Goal: Transaction & Acquisition: Purchase product/service

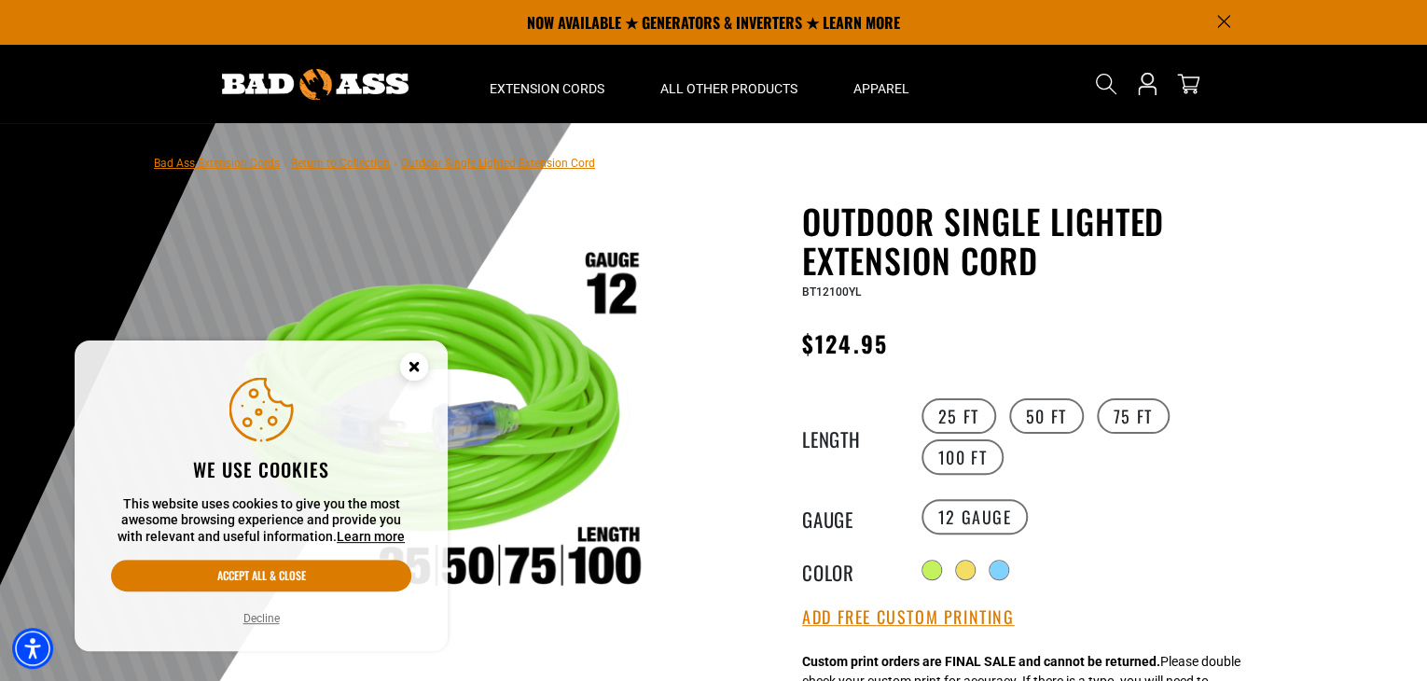
click at [424, 357] on circle "Cookie Consent" at bounding box center [414, 366] width 28 height 28
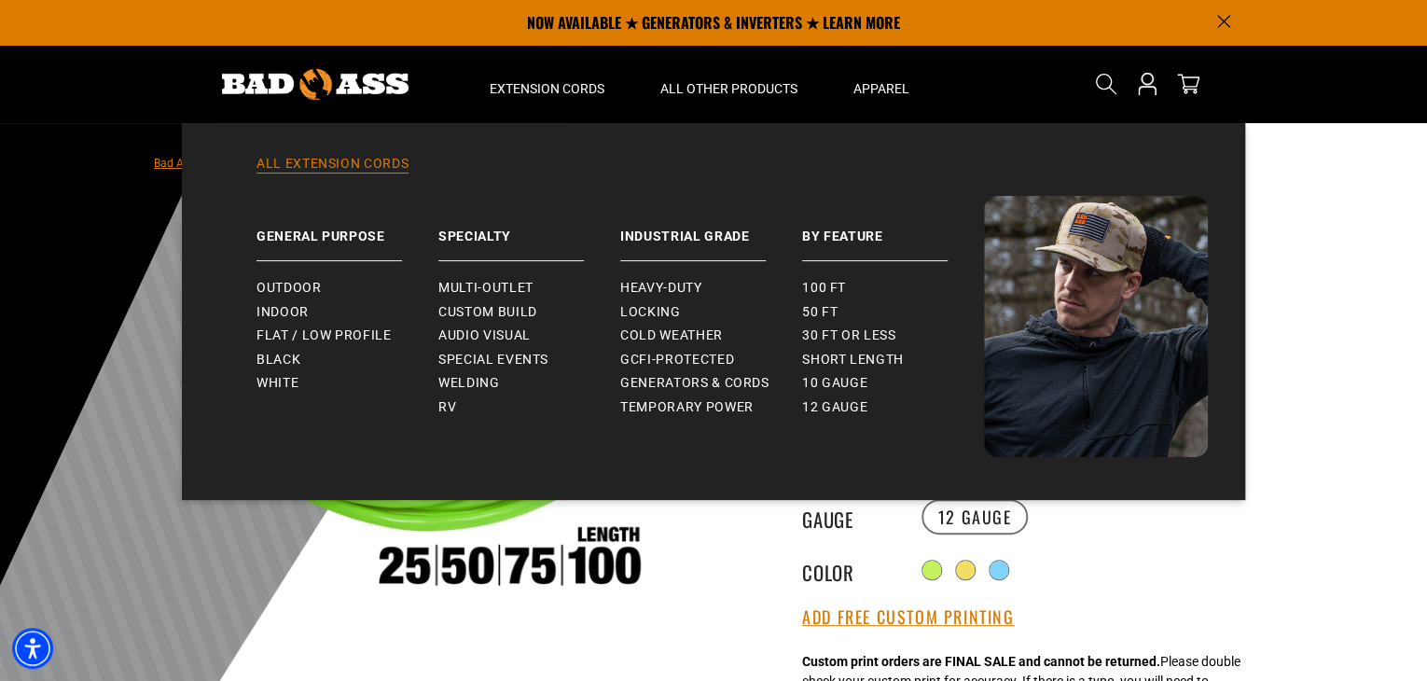
click at [365, 161] on link "All Extension Cords" at bounding box center [713, 175] width 988 height 41
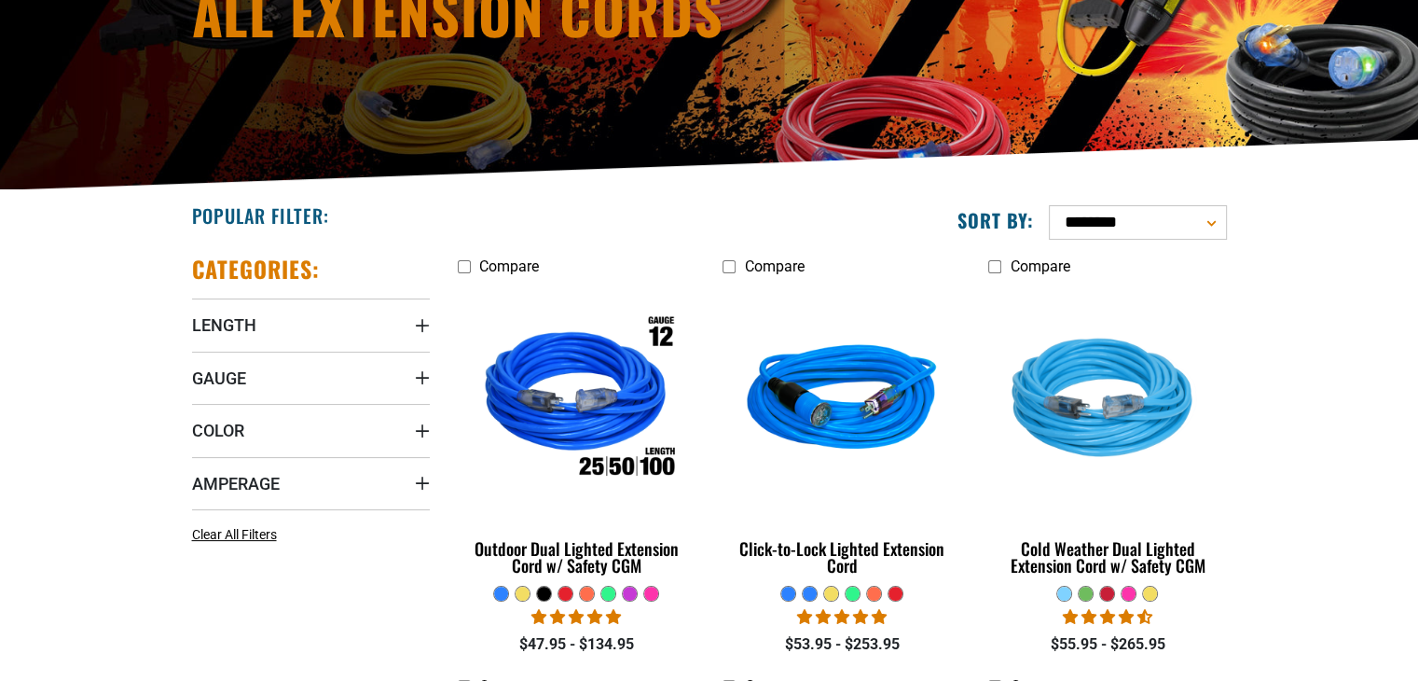
scroll to position [373, 0]
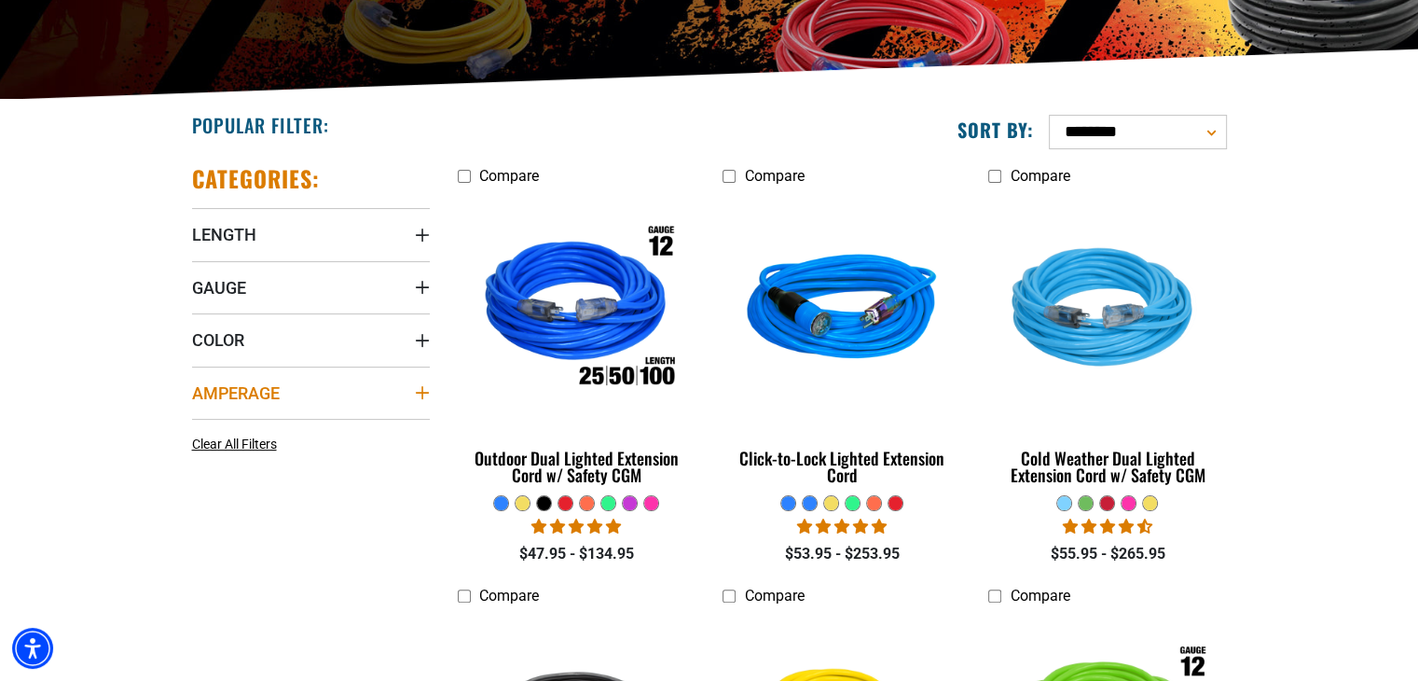
click at [421, 390] on icon "Amperage" at bounding box center [421, 392] width 13 height 13
click at [316, 430] on icon at bounding box center [317, 431] width 15 height 24
